Goal: Transaction & Acquisition: Book appointment/travel/reservation

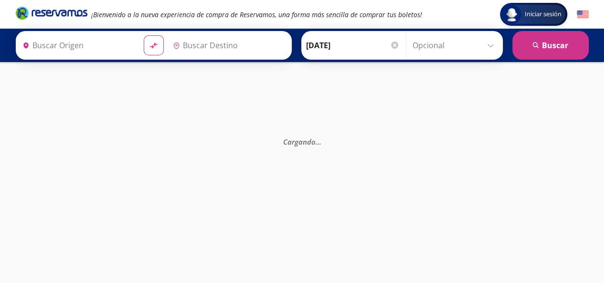
type input "[GEOGRAPHIC_DATA][PERSON_NAME], [GEOGRAPHIC_DATA]"
type input "[GEOGRAPHIC_DATA], [GEOGRAPHIC_DATA]"
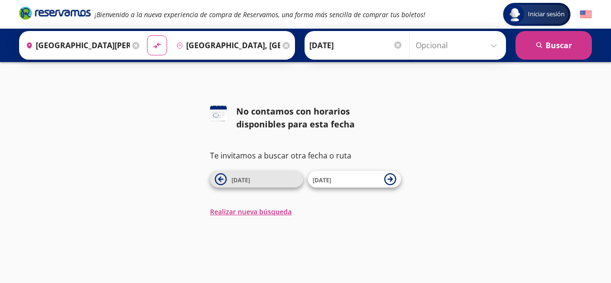
click at [220, 182] on icon at bounding box center [221, 179] width 12 height 12
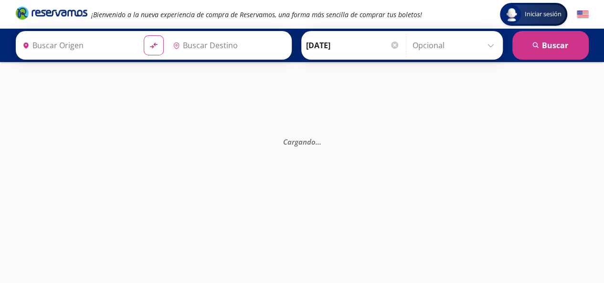
type input "[GEOGRAPHIC_DATA][PERSON_NAME], [GEOGRAPHIC_DATA]"
type input "[GEOGRAPHIC_DATA], [GEOGRAPHIC_DATA]"
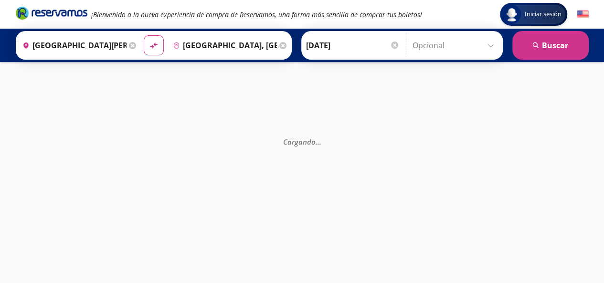
click at [392, 45] on div at bounding box center [394, 45] width 7 height 7
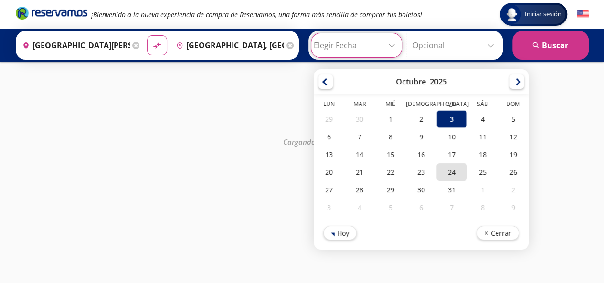
click at [441, 171] on div "24" at bounding box center [452, 172] width 31 height 18
type input "[DATE]"
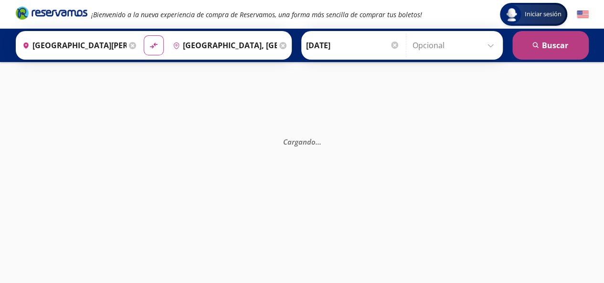
click at [547, 43] on button "search [GEOGRAPHIC_DATA]" at bounding box center [551, 45] width 76 height 29
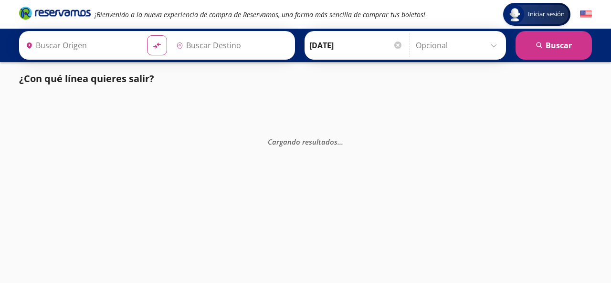
type input "[GEOGRAPHIC_DATA], [GEOGRAPHIC_DATA]"
type input "[GEOGRAPHIC_DATA][PERSON_NAME], [GEOGRAPHIC_DATA]"
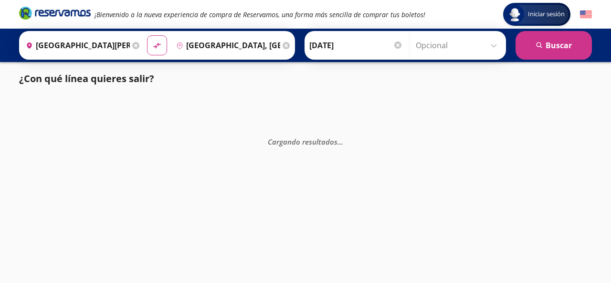
click at [547, 43] on button "search [GEOGRAPHIC_DATA]" at bounding box center [554, 45] width 76 height 29
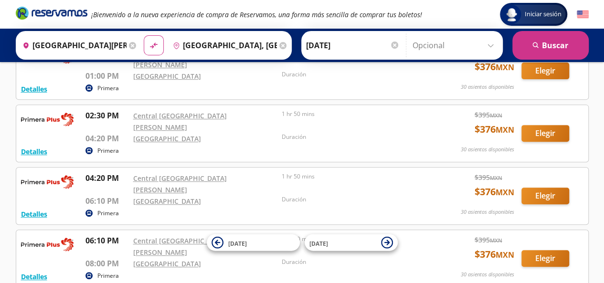
scroll to position [23, 0]
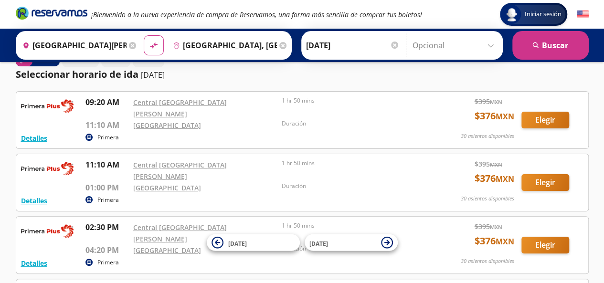
click at [130, 44] on icon at bounding box center [132, 45] width 7 height 7
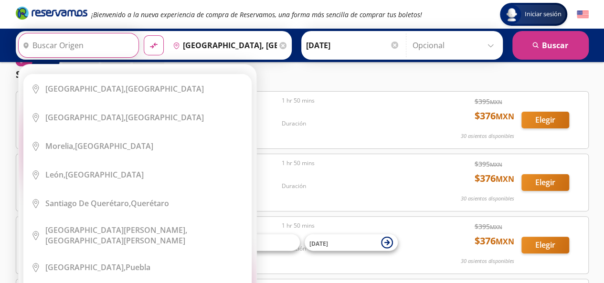
scroll to position [0, 0]
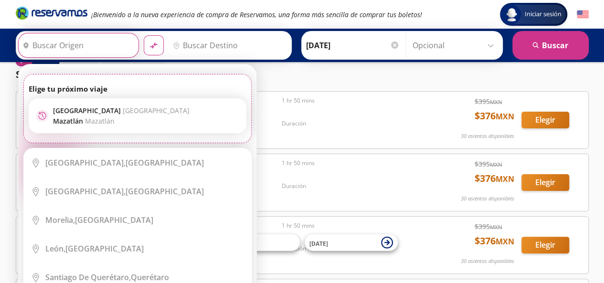
click at [91, 47] on input "Origen" at bounding box center [78, 45] width 118 height 24
click at [75, 43] on input "Origen" at bounding box center [78, 45] width 118 height 24
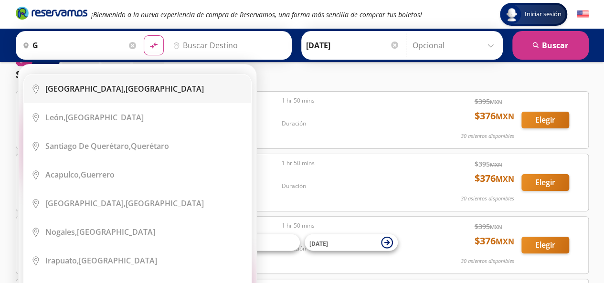
click at [109, 86] on div "[GEOGRAPHIC_DATA], [GEOGRAPHIC_DATA]" at bounding box center [124, 89] width 159 height 11
type input "[GEOGRAPHIC_DATA], [GEOGRAPHIC_DATA]"
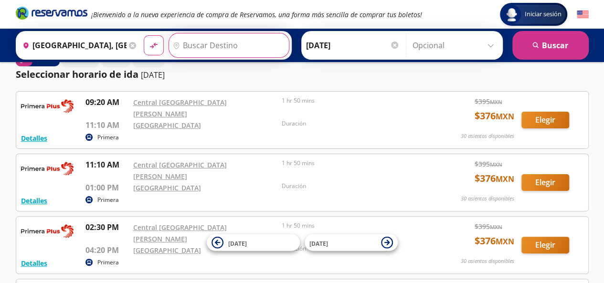
click at [219, 44] on input "Destino" at bounding box center [228, 45] width 118 height 24
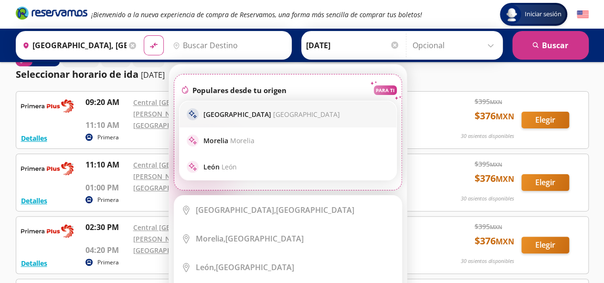
click at [231, 111] on p "[GEOGRAPHIC_DATA] [GEOGRAPHIC_DATA]" at bounding box center [271, 114] width 137 height 9
type input "[GEOGRAPHIC_DATA], [GEOGRAPHIC_DATA]"
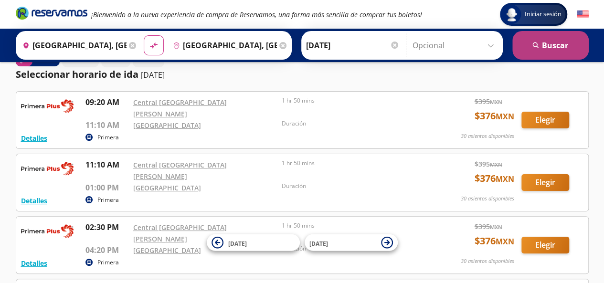
click at [552, 47] on button "search [GEOGRAPHIC_DATA]" at bounding box center [551, 45] width 76 height 29
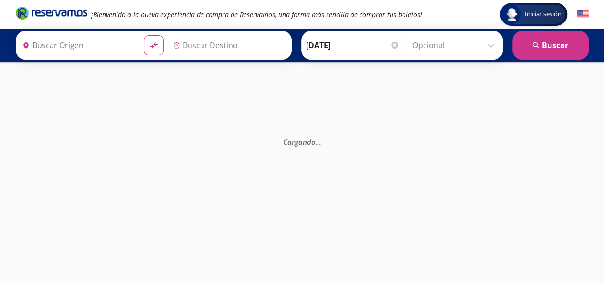
type input "[GEOGRAPHIC_DATA], [GEOGRAPHIC_DATA]"
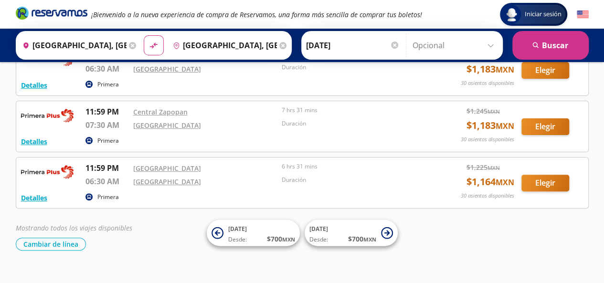
scroll to position [1877, 0]
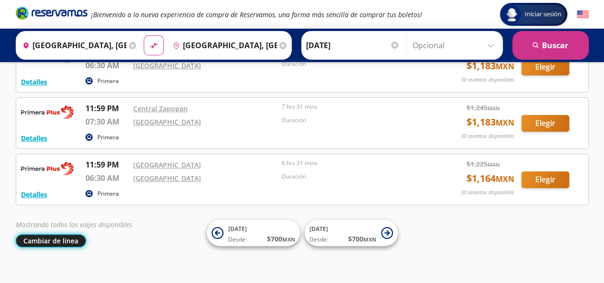
click at [63, 235] on button "Cambiar de línea" at bounding box center [51, 241] width 70 height 13
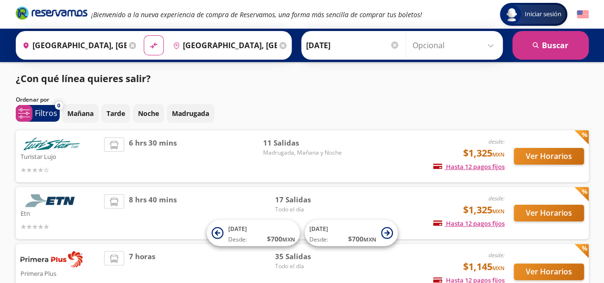
click at [130, 45] on icon at bounding box center [132, 45] width 7 height 7
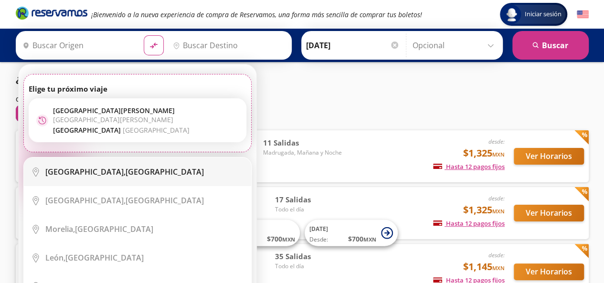
click at [120, 167] on div "[GEOGRAPHIC_DATA], [GEOGRAPHIC_DATA]" at bounding box center [124, 172] width 159 height 11
type input "[GEOGRAPHIC_DATA], [GEOGRAPHIC_DATA]"
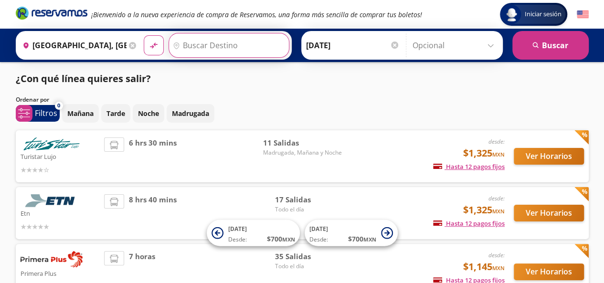
click at [214, 48] on input "Destino" at bounding box center [228, 45] width 118 height 24
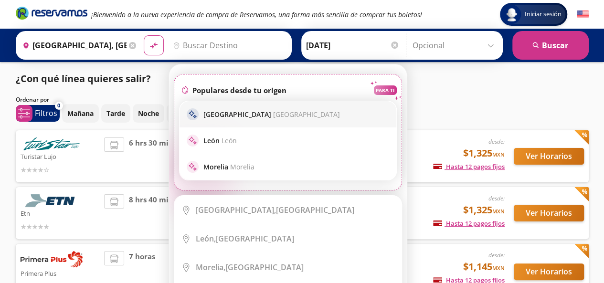
click at [233, 113] on p "Guadalajara [GEOGRAPHIC_DATA]" at bounding box center [271, 114] width 137 height 9
type input "[GEOGRAPHIC_DATA], [GEOGRAPHIC_DATA]"
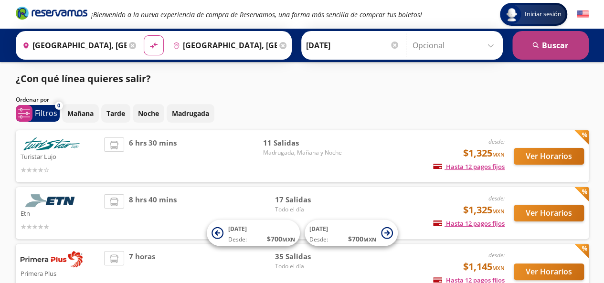
click at [548, 49] on button "search [GEOGRAPHIC_DATA]" at bounding box center [551, 45] width 76 height 29
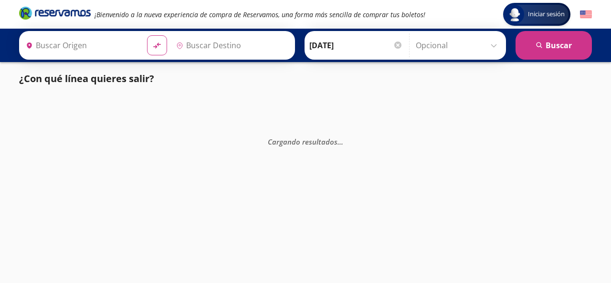
type input "[GEOGRAPHIC_DATA], [GEOGRAPHIC_DATA]"
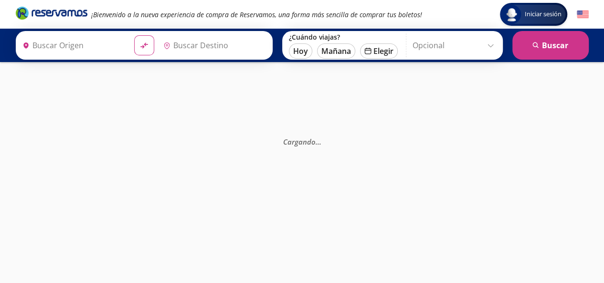
type input "[GEOGRAPHIC_DATA], [GEOGRAPHIC_DATA]"
type input "Puerto Vallarta, Jalisco"
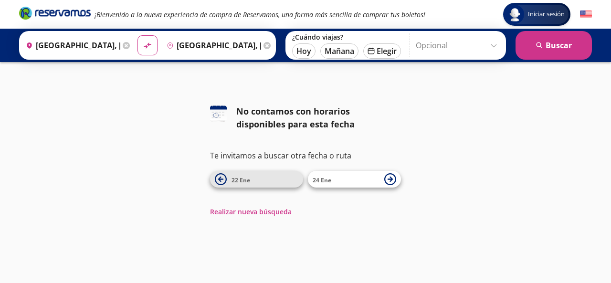
click at [220, 181] on icon at bounding box center [220, 179] width 5 height 5
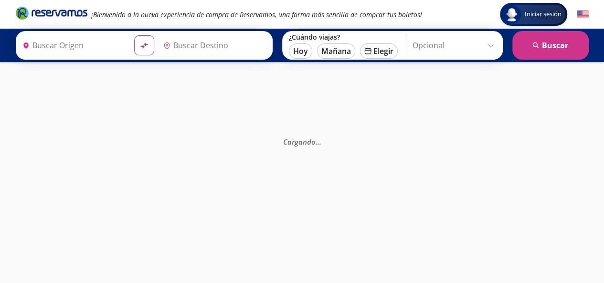
type input "Puerto Vallarta, Jalisco"
type input "[GEOGRAPHIC_DATA], [GEOGRAPHIC_DATA]"
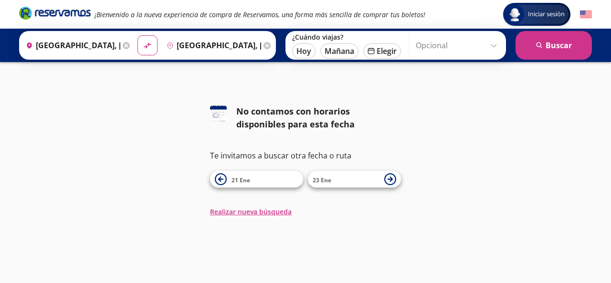
click at [218, 110] on icon at bounding box center [218, 113] width 17 height 15
click at [258, 213] on button "Realizar nueva búsqueda" at bounding box center [251, 212] width 82 height 10
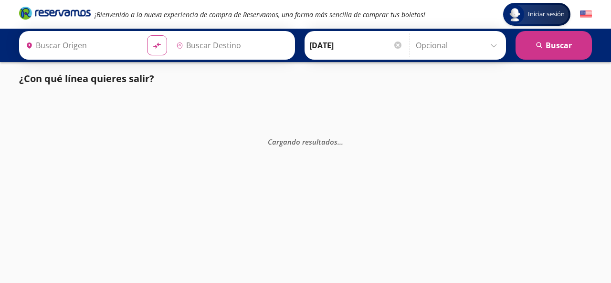
type input "Puerto Vallarta, Jalisco"
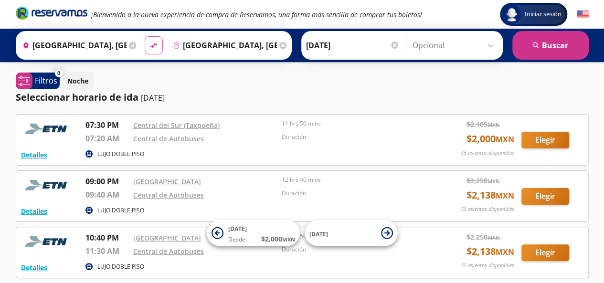
click at [150, 49] on icon "material-symbols:compare-arrows-rounded" at bounding box center [154, 45] width 9 height 9
type input "Puerto Vallarta, Jalisco"
type input "[GEOGRAPHIC_DATA], [GEOGRAPHIC_DATA]"
click at [129, 45] on icon at bounding box center [132, 45] width 7 height 7
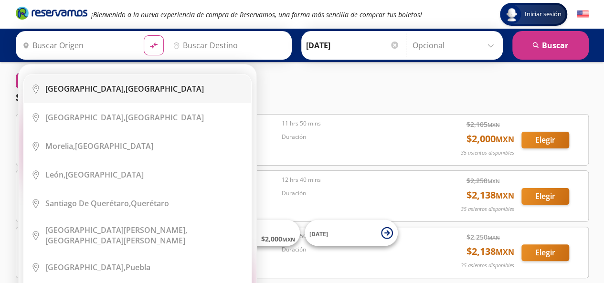
click at [106, 87] on b "[GEOGRAPHIC_DATA]," at bounding box center [85, 89] width 80 height 11
type input "[GEOGRAPHIC_DATA], [GEOGRAPHIC_DATA]"
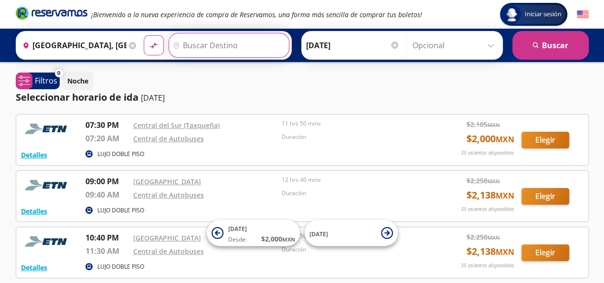
click at [195, 45] on input "Destino" at bounding box center [228, 45] width 118 height 24
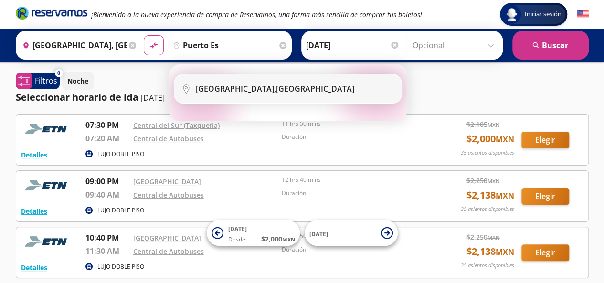
click at [222, 85] on b "[GEOGRAPHIC_DATA]," at bounding box center [236, 89] width 80 height 11
type input "Puerto Escondido, Oaxaca"
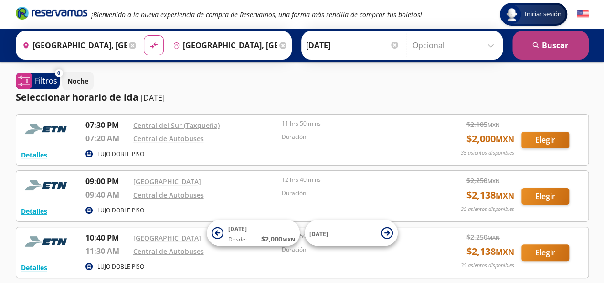
click at [553, 48] on button "search [GEOGRAPHIC_DATA]" at bounding box center [551, 45] width 76 height 29
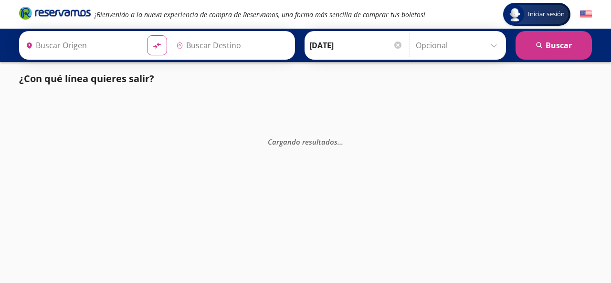
type input "[GEOGRAPHIC_DATA], [GEOGRAPHIC_DATA]"
type input "Puerto Escondido, Oaxaca"
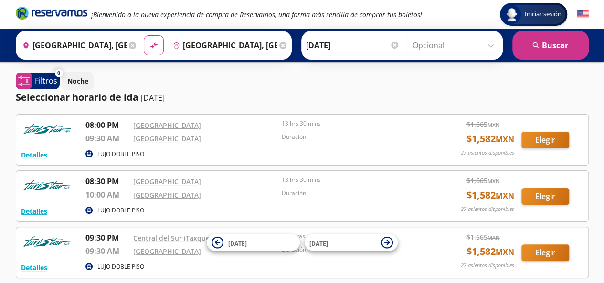
click at [279, 45] on icon at bounding box center [282, 45] width 7 height 7
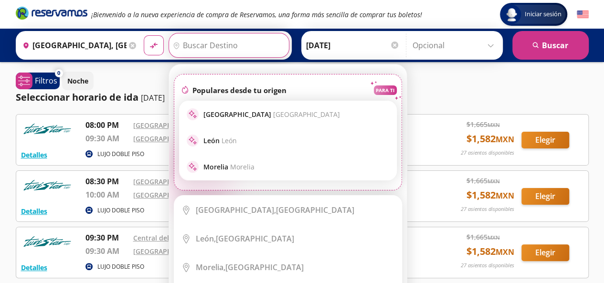
click at [217, 48] on input "Destino" at bounding box center [228, 45] width 118 height 24
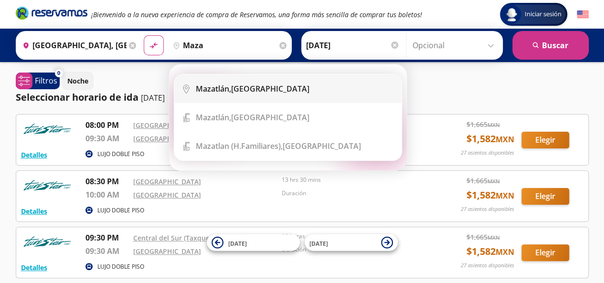
click at [225, 89] on b "Mazatlán," at bounding box center [213, 89] width 35 height 11
type input "Mazatlán, Sinaloa"
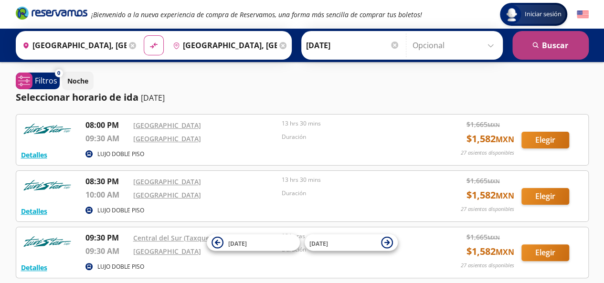
click at [549, 42] on button "search [GEOGRAPHIC_DATA]" at bounding box center [551, 45] width 76 height 29
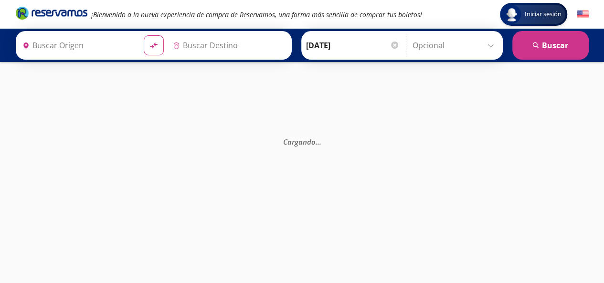
type input "[GEOGRAPHIC_DATA], [GEOGRAPHIC_DATA]"
type input "Mazatlán, Sinaloa"
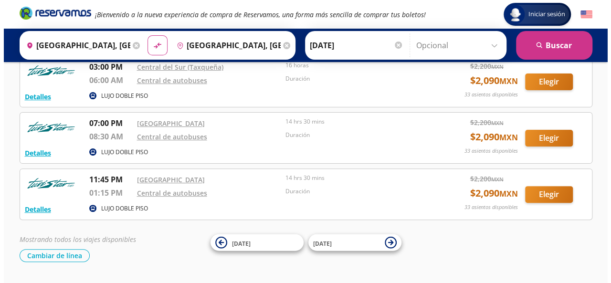
scroll to position [76, 0]
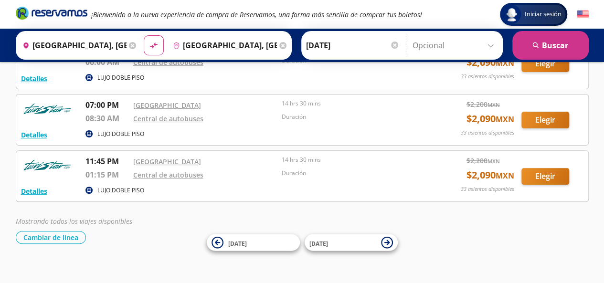
click at [112, 190] on p "LUJO DOBLE PISO" at bounding box center [120, 190] width 47 height 9
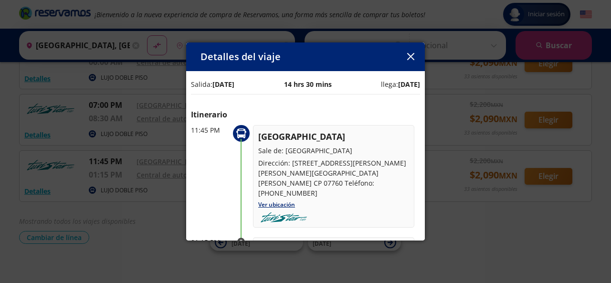
scroll to position [0, 0]
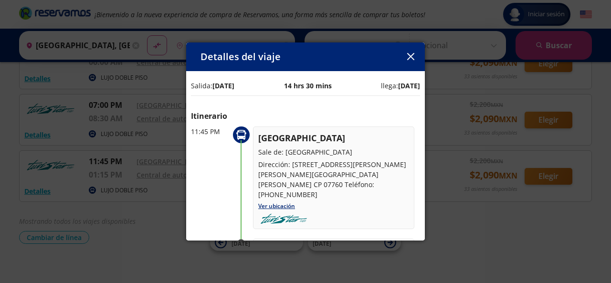
click at [406, 63] on button "button" at bounding box center [411, 57] width 14 height 14
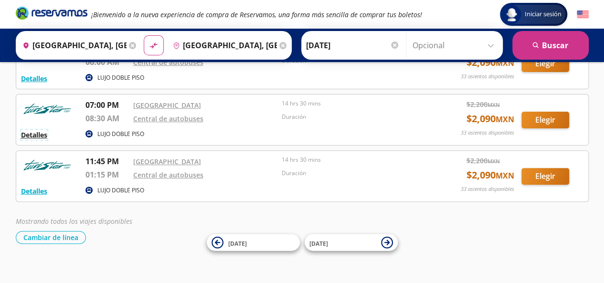
click at [40, 134] on button "Detalles" at bounding box center [34, 135] width 26 height 10
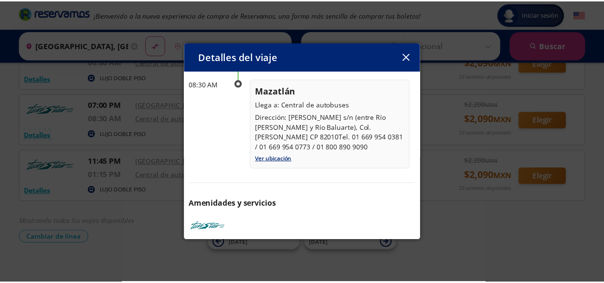
scroll to position [165, 0]
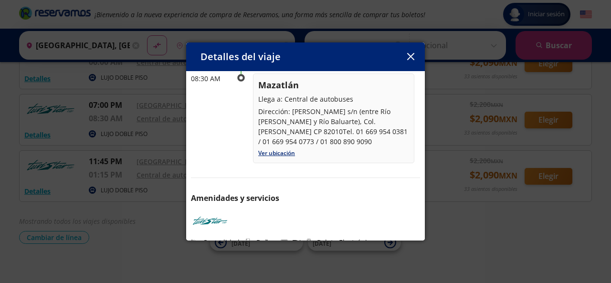
click at [408, 58] on icon "button" at bounding box center [410, 56] width 7 height 7
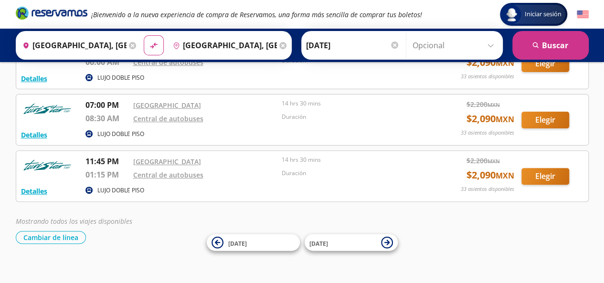
click at [279, 44] on icon at bounding box center [282, 45] width 7 height 7
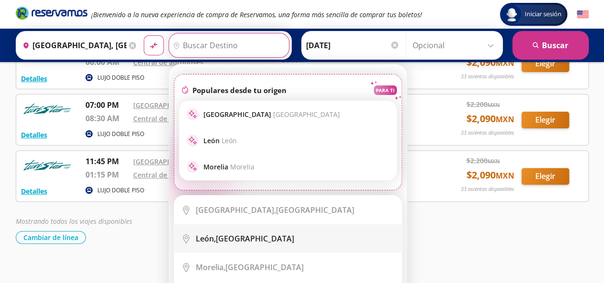
click at [223, 236] on div "León, Guanajuato" at bounding box center [245, 239] width 98 height 11
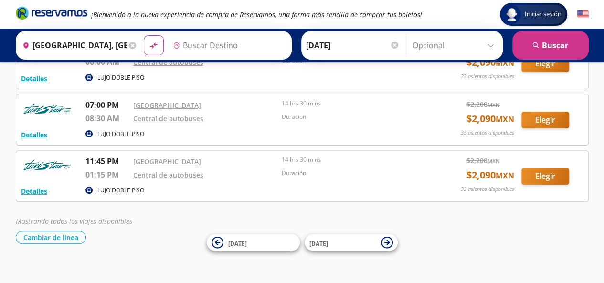
type input "León, Guanajuato"
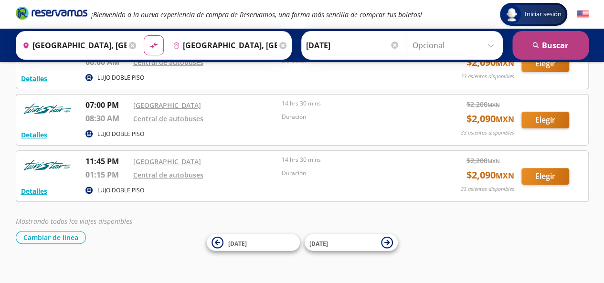
click at [555, 46] on button "search [GEOGRAPHIC_DATA]" at bounding box center [551, 45] width 76 height 29
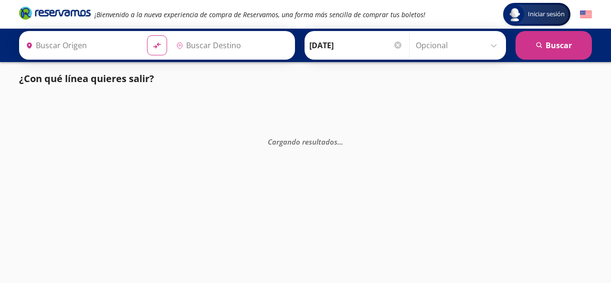
type input "León, Guanajuato"
type input "[GEOGRAPHIC_DATA], [GEOGRAPHIC_DATA]"
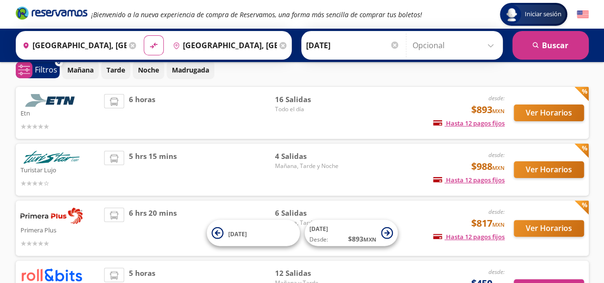
scroll to position [25, 0]
